Goal: Find specific page/section: Find specific page/section

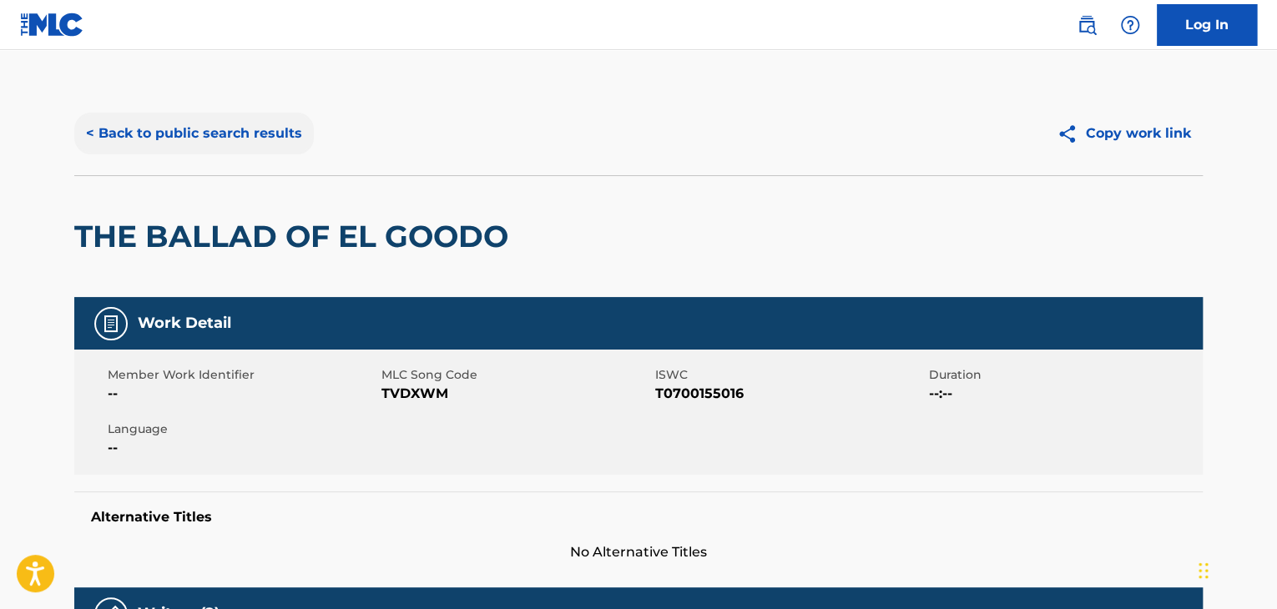
click at [216, 124] on button "< Back to public search results" at bounding box center [194, 134] width 240 height 42
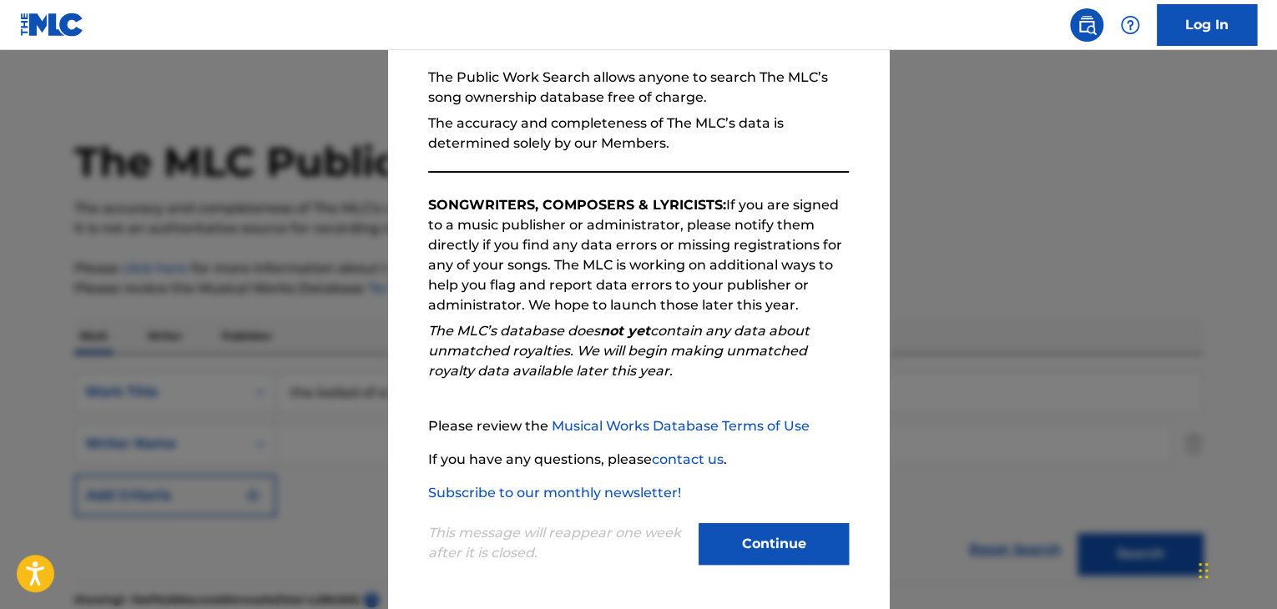
scroll to position [150, 0]
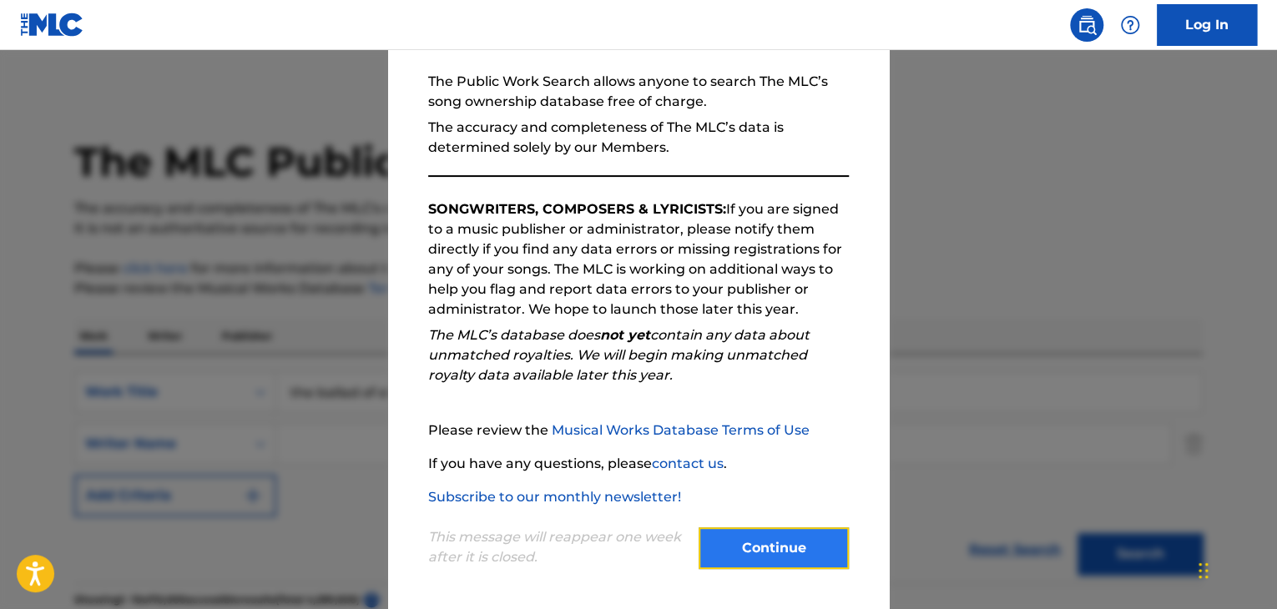
click at [805, 549] on button "Continue" at bounding box center [774, 549] width 150 height 42
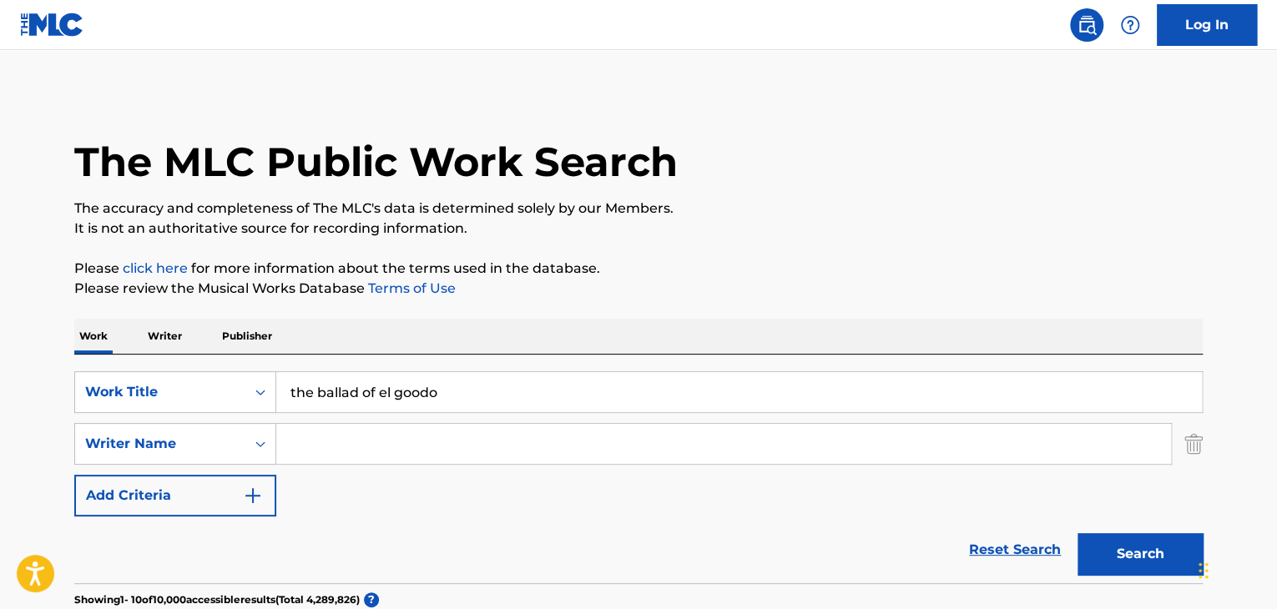
click at [495, 378] on input "the ballad of el goodo" at bounding box center [739, 392] width 926 height 40
type input "t"
type input "sugarhigh"
click at [1078, 534] on button "Search" at bounding box center [1140, 555] width 125 height 42
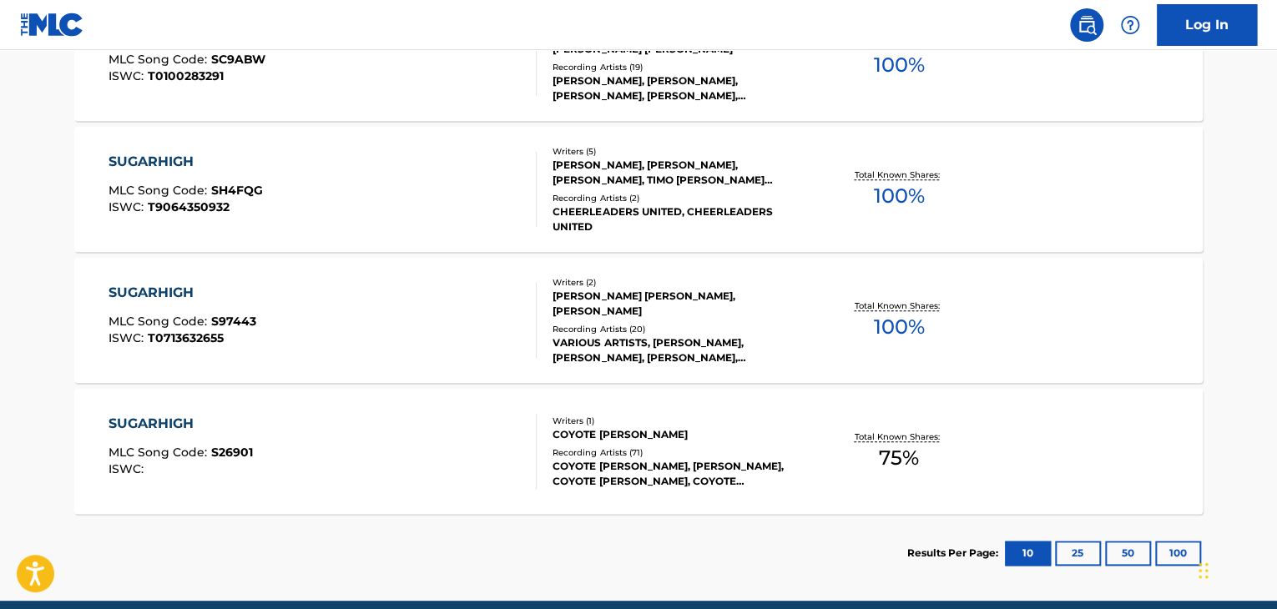
scroll to position [750, 0]
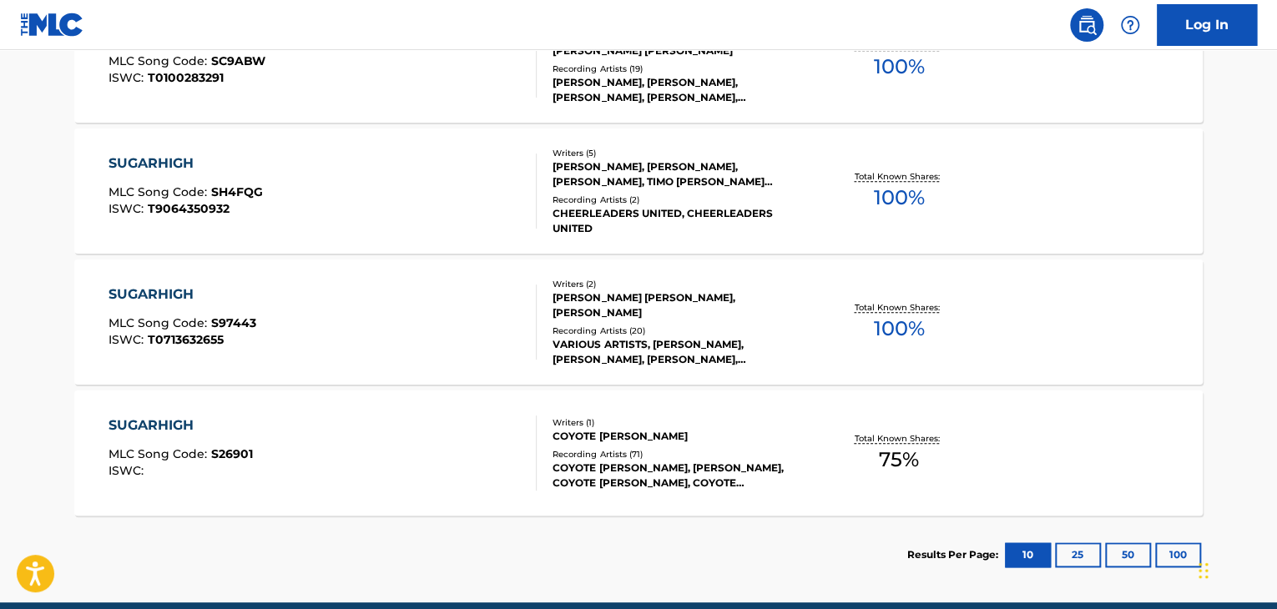
click at [485, 438] on div "SUGARHIGH MLC Song Code : S26901 ISWC :" at bounding box center [323, 453] width 429 height 75
